Goal: Task Accomplishment & Management: Manage account settings

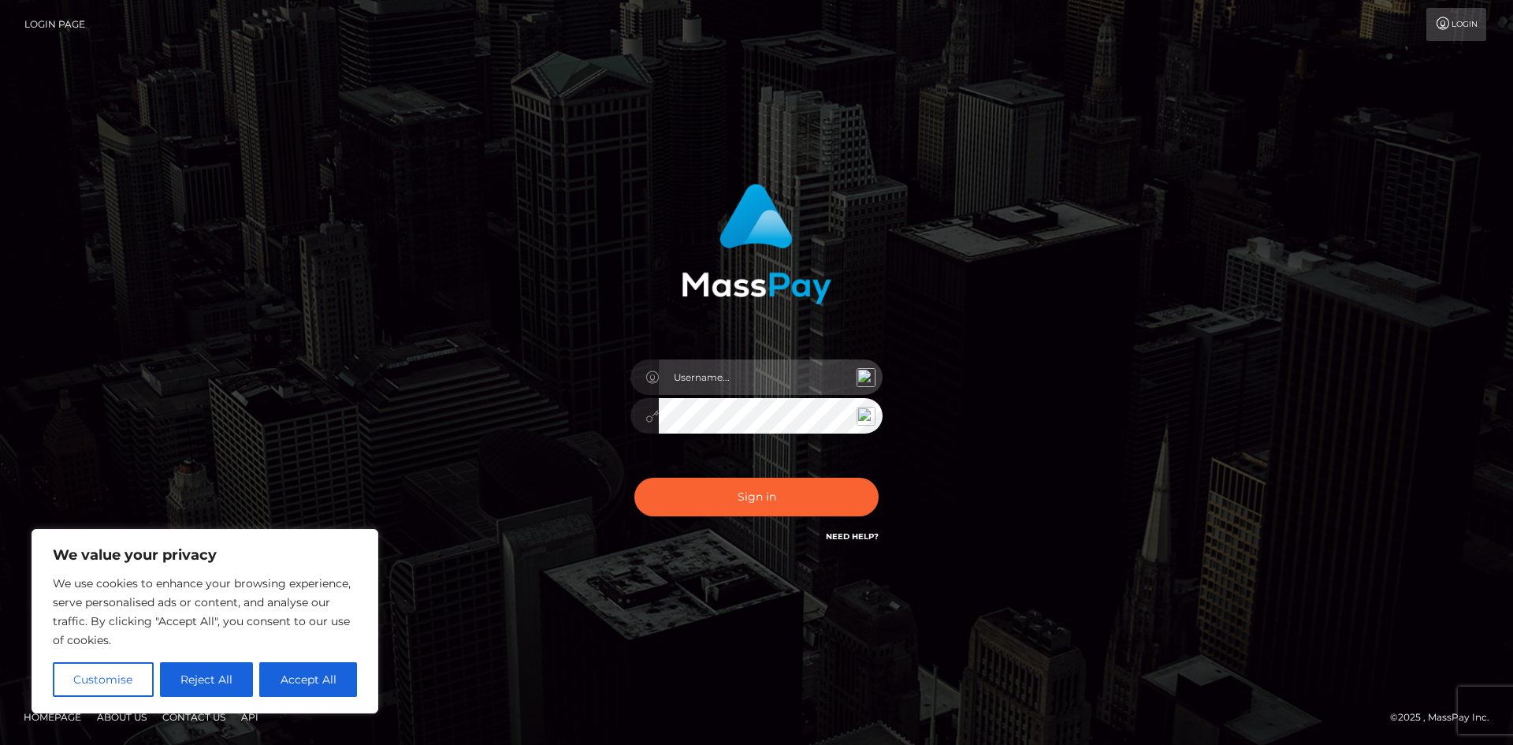
click at [723, 376] on input "text" at bounding box center [771, 376] width 224 height 35
click at [659, 381] on protonpass-control-50f7 at bounding box center [659, 376] width 0 height 35
click at [701, 364] on input "text" at bounding box center [771, 376] width 224 height 35
click at [285, 694] on button "Accept All" at bounding box center [308, 679] width 98 height 35
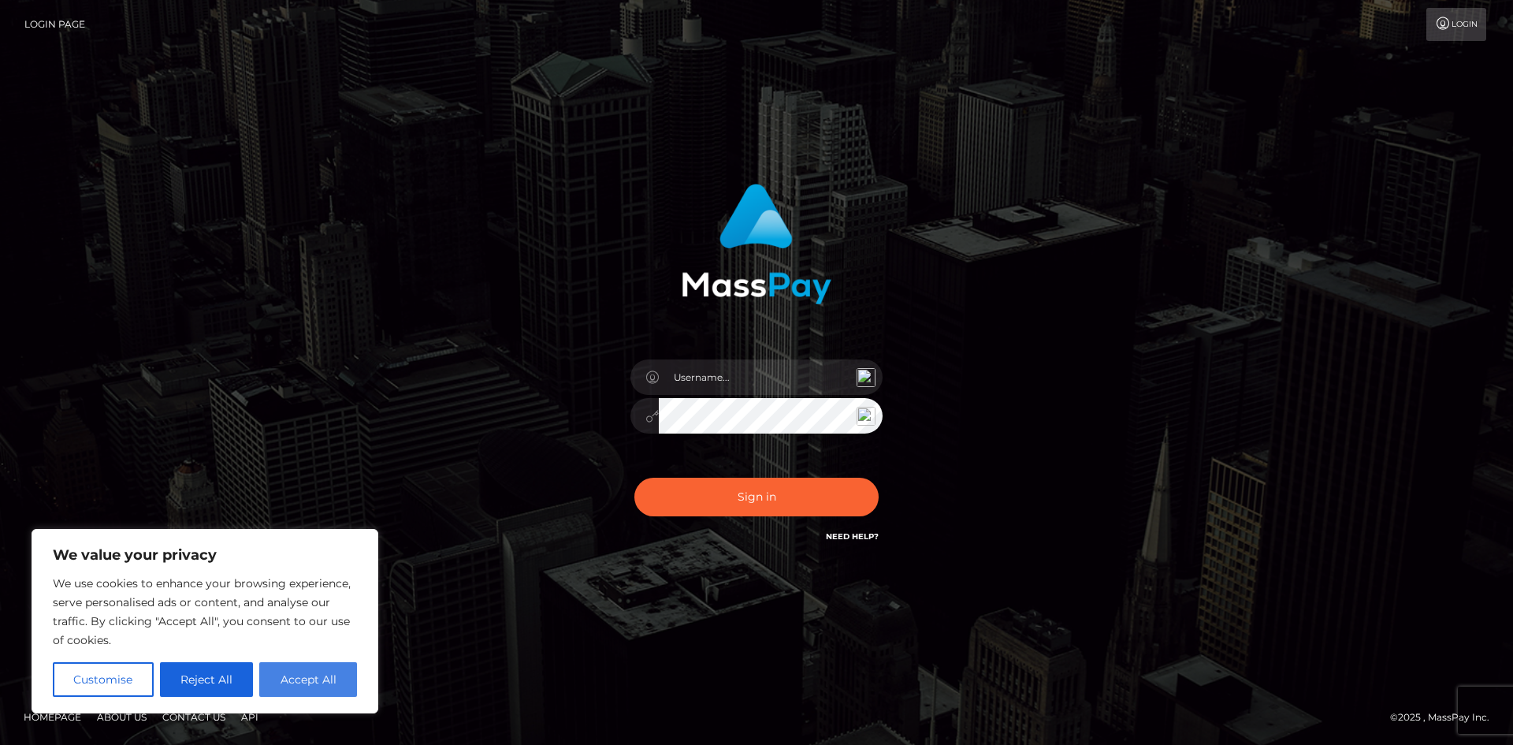
checkbox input "true"
